Goal: Task Accomplishment & Management: Complete application form

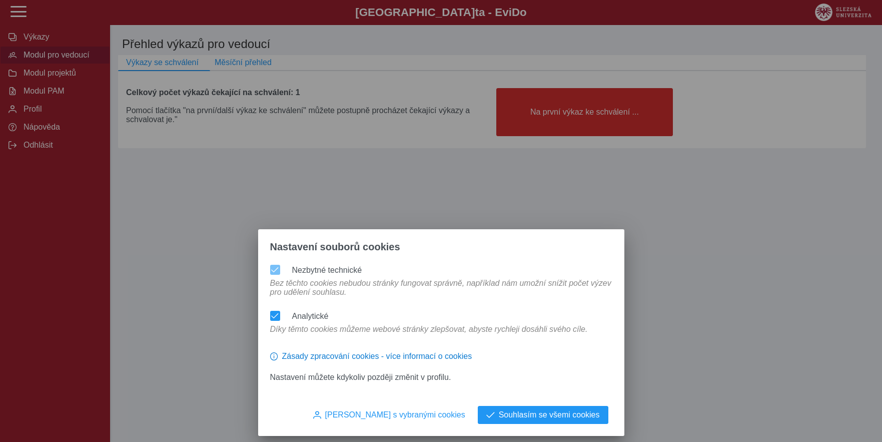
click at [579, 118] on div "Nastavení souborů cookies Nezbytné technické Bez těchto cookies nebudou stránky…" at bounding box center [441, 221] width 882 height 442
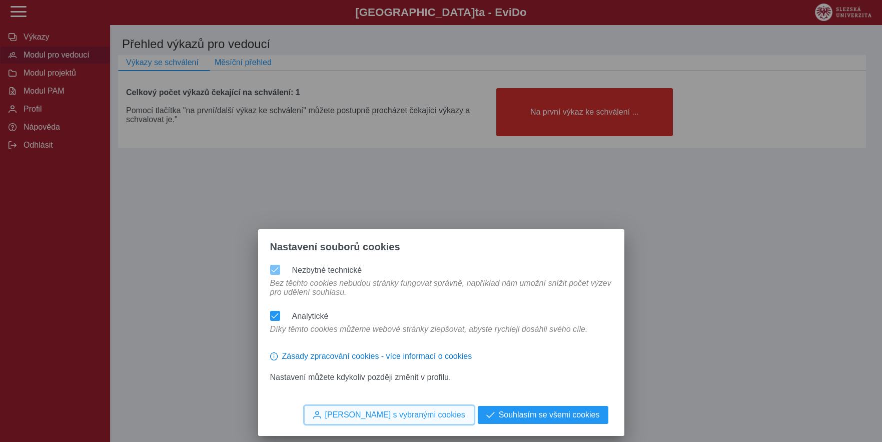
click at [413, 412] on span "[PERSON_NAME] s vybranými cookies" at bounding box center [395, 414] width 140 height 9
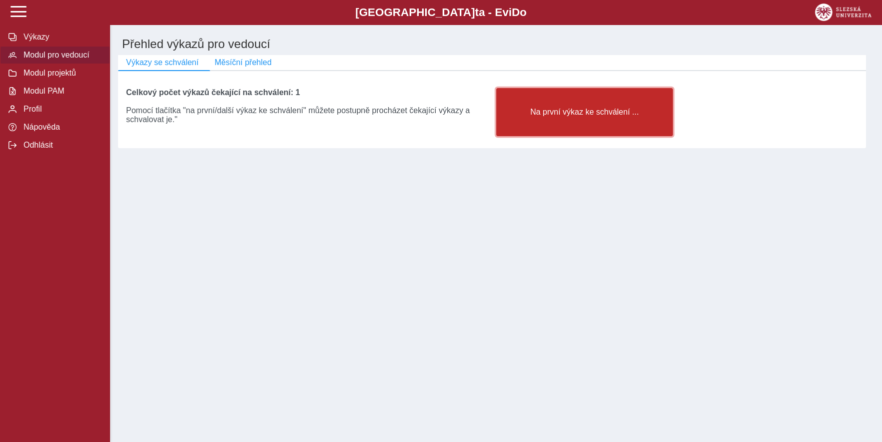
click at [574, 114] on span "Na první výkaz ke schválení ..." at bounding box center [585, 112] width 160 height 9
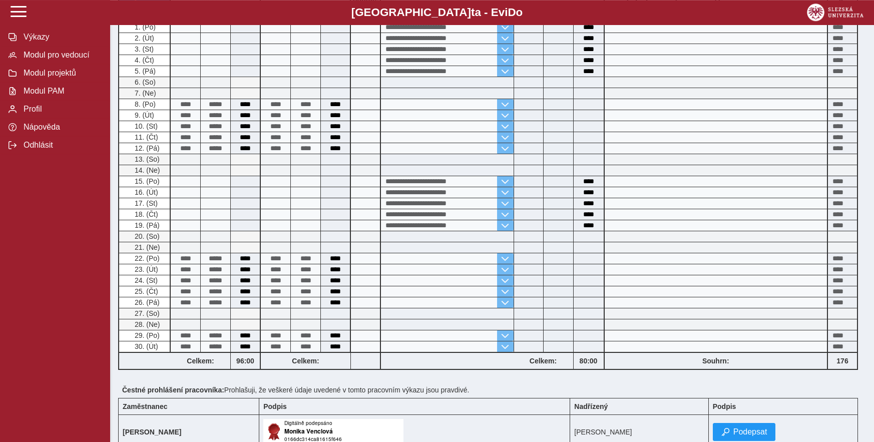
scroll to position [357, 0]
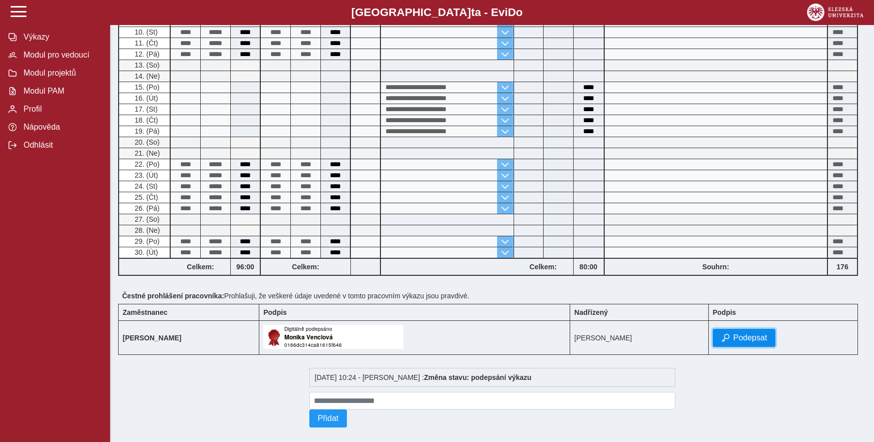
click at [746, 342] on span "Podepsat" at bounding box center [750, 337] width 34 height 9
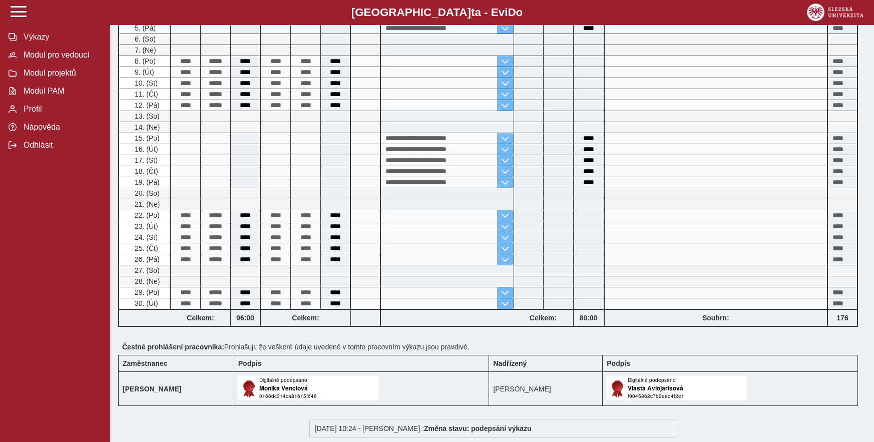
scroll to position [401, 0]
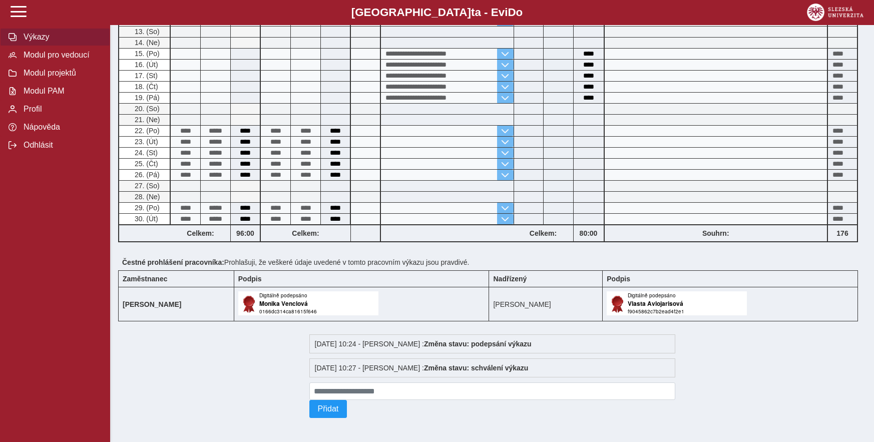
click at [43, 42] on span "Výkazy" at bounding box center [61, 37] width 81 height 9
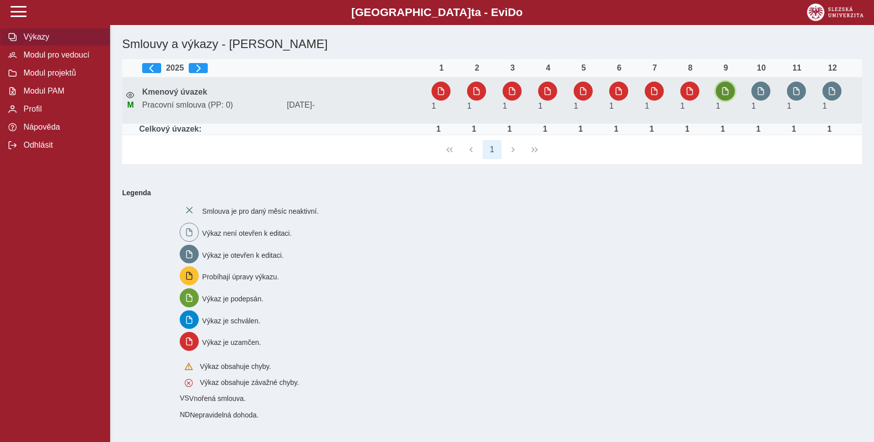
click at [725, 92] on span "button" at bounding box center [725, 91] width 8 height 8
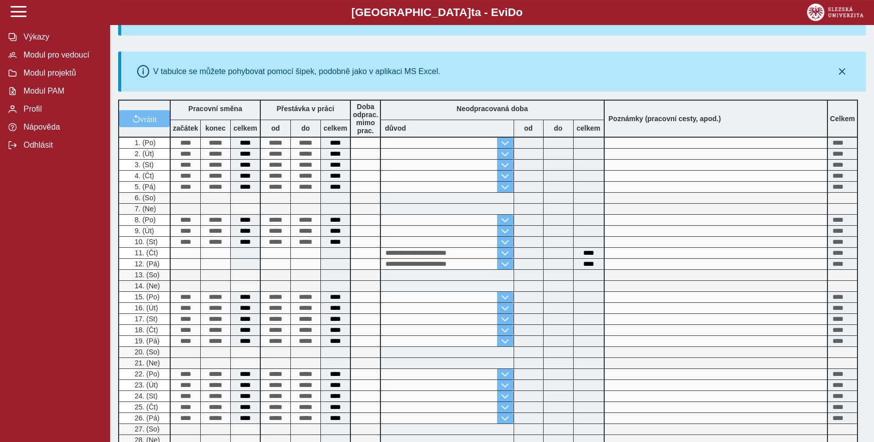
scroll to position [153, 0]
